Goal: Information Seeking & Learning: Find specific fact

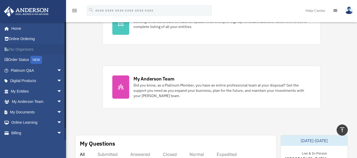
scroll to position [185, 0]
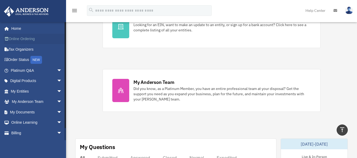
click at [27, 41] on link "Online Ordering" at bounding box center [37, 39] width 66 height 11
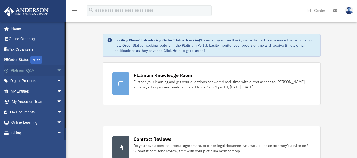
click at [59, 71] on span "arrow_drop_down" at bounding box center [62, 70] width 11 height 11
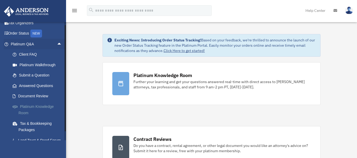
scroll to position [53, 0]
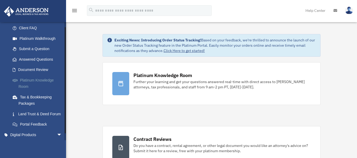
click at [42, 80] on link "Platinum Knowledge Room" at bounding box center [38, 83] width 63 height 17
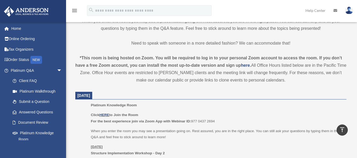
scroll to position [185, 0]
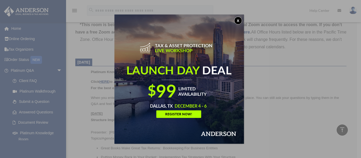
click at [238, 18] on button "x" at bounding box center [238, 21] width 8 height 8
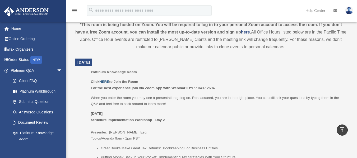
click at [106, 83] on u "HERE" at bounding box center [104, 82] width 10 height 4
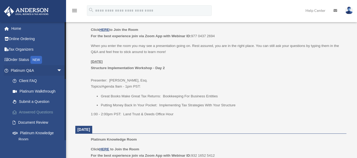
scroll to position [256, 0]
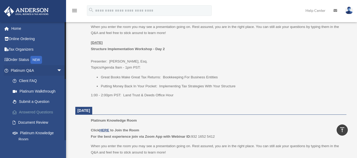
click at [36, 112] on link "Answered Questions" at bounding box center [38, 112] width 63 height 11
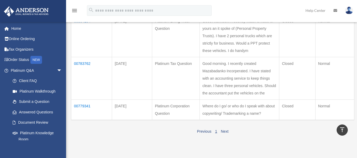
scroll to position [211, 0]
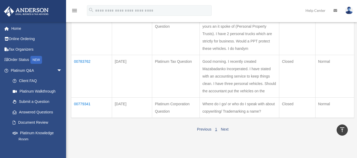
drag, startPoint x: 212, startPoint y: 69, endPoint x: 261, endPoint y: 112, distance: 65.1
click at [261, 55] on td "Good Afternoon. I recently watch a video of yours an it spoke of (Personal Prop…" at bounding box center [238, 33] width 79 height 43
click at [259, 55] on td "Good Afternoon. I recently watch a video of yours an it spoke of (Personal Prop…" at bounding box center [238, 33] width 79 height 43
click at [85, 55] on td "00804194" at bounding box center [91, 33] width 41 height 43
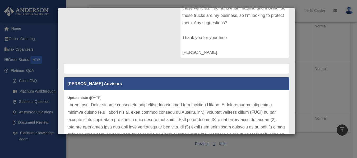
scroll to position [53, 0]
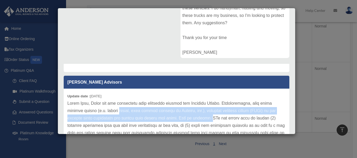
drag, startPoint x: 99, startPoint y: 112, endPoint x: 177, endPoint y: 117, distance: 78.0
click at [177, 117] on p at bounding box center [176, 155] width 218 height 111
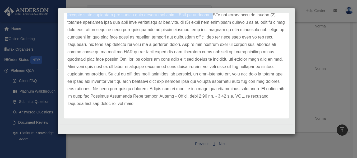
scroll to position [157, 0]
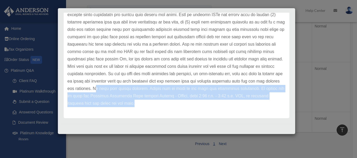
drag, startPoint x: 110, startPoint y: 87, endPoint x: 205, endPoint y: 108, distance: 97.8
click at [205, 108] on div "Update date : 12-16-2024" at bounding box center [177, 51] width 226 height 133
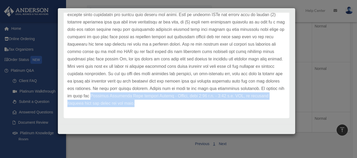
drag, startPoint x: 107, startPoint y: 97, endPoint x: 219, endPoint y: 102, distance: 112.1
click at [219, 102] on p at bounding box center [176, 51] width 218 height 111
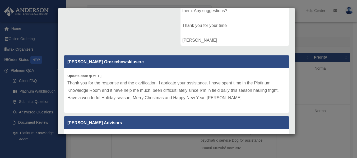
scroll to position [53, 0]
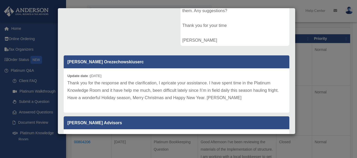
click at [295, 83] on div "Case Detail × Platinum Living Trust Question Case Number 00804194 Created Date …" at bounding box center [178, 79] width 357 height 158
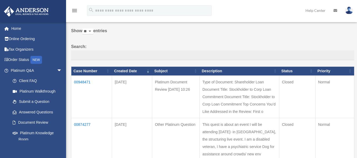
scroll to position [0, 0]
